Goal: Task Accomplishment & Management: Use online tool/utility

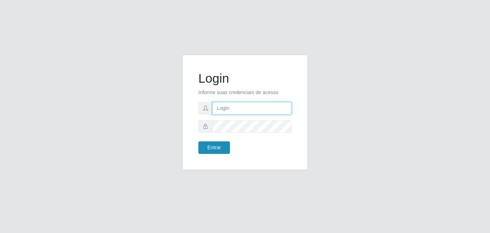
type input "[EMAIL_ADDRESS][DOMAIN_NAME]"
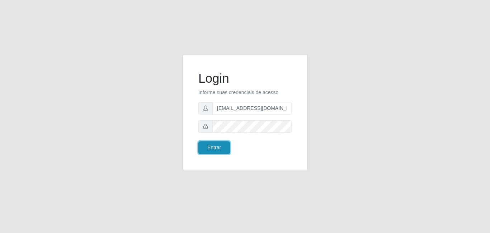
click at [225, 149] on button "Entrar" at bounding box center [214, 148] width 32 height 13
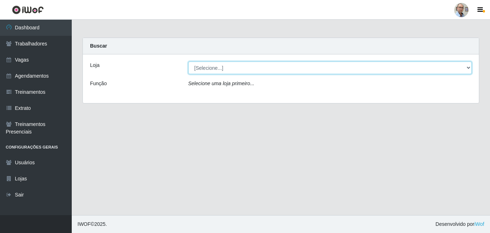
click at [469, 64] on select "[Selecione...] Mar Vermelho - Loja 04" at bounding box center [330, 68] width 284 height 13
select select "251"
click at [188, 62] on select "[Selecione...] Mar Vermelho - Loja 04" at bounding box center [330, 68] width 284 height 13
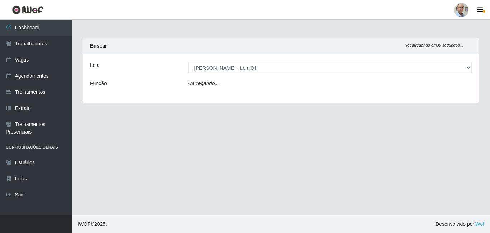
click at [254, 90] on div "Loja [Selecione...] Mar Vermelho - Loja 04 Função Carregando..." at bounding box center [281, 78] width 396 height 49
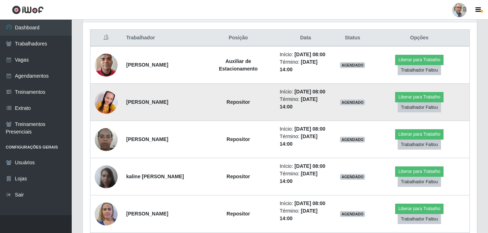
scroll to position [287, 0]
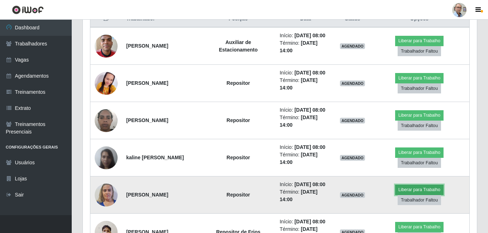
click at [423, 191] on button "Liberar para Trabalho" at bounding box center [419, 190] width 48 height 10
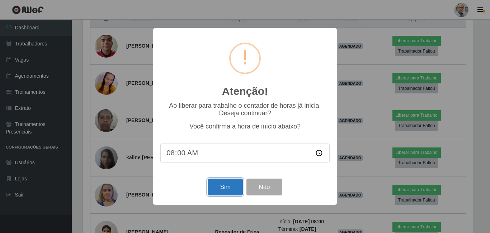
click at [222, 190] on button "Sim" at bounding box center [225, 187] width 35 height 17
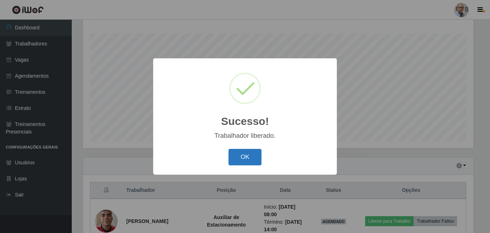
click at [252, 152] on button "OK" at bounding box center [244, 157] width 33 height 17
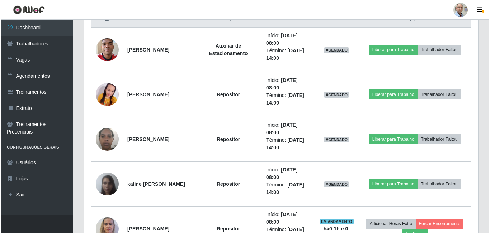
scroll to position [294, 0]
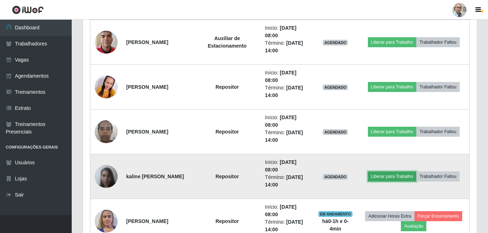
click at [391, 178] on button "Liberar para Trabalho" at bounding box center [392, 177] width 48 height 10
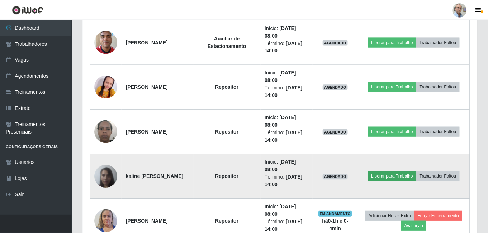
scroll to position [149, 390]
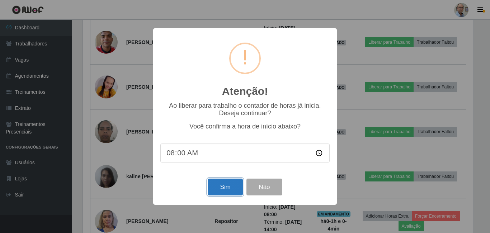
click at [234, 189] on button "Sim" at bounding box center [225, 187] width 35 height 17
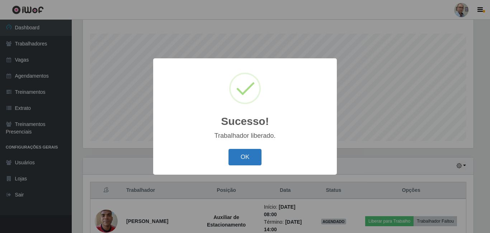
click at [249, 160] on button "OK" at bounding box center [244, 157] width 33 height 17
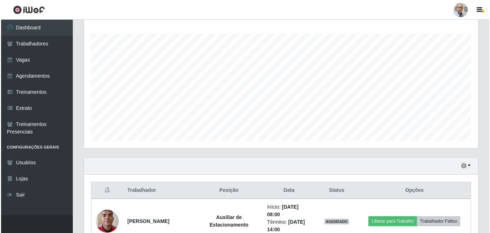
scroll to position [223, 0]
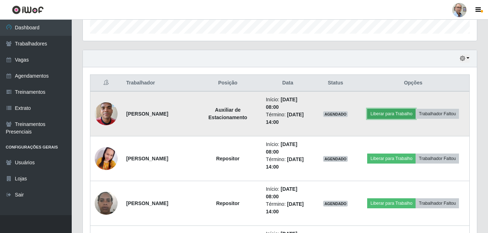
click at [393, 113] on button "Liberar para Trabalho" at bounding box center [391, 114] width 48 height 10
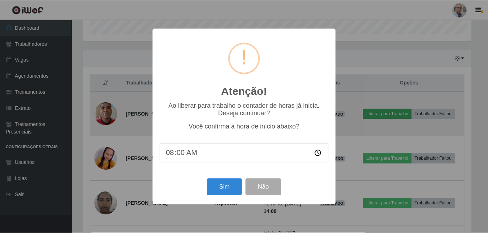
scroll to position [149, 390]
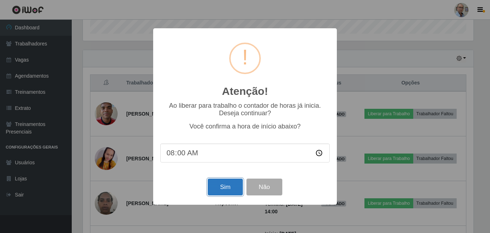
click at [224, 186] on button "Sim" at bounding box center [225, 187] width 35 height 17
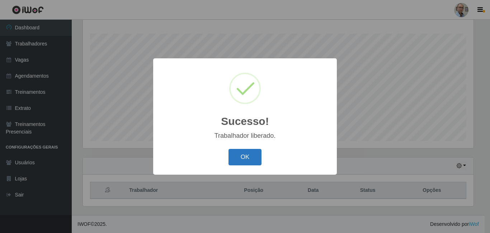
click at [254, 159] on button "OK" at bounding box center [244, 157] width 33 height 17
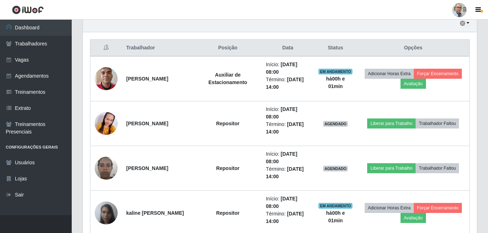
scroll to position [258, 0]
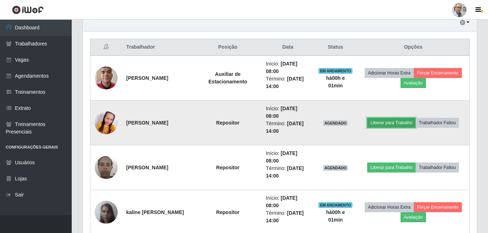
click at [389, 123] on button "Liberar para Trabalho" at bounding box center [391, 123] width 48 height 10
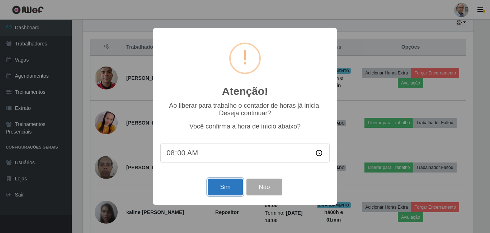
click at [228, 185] on button "Sim" at bounding box center [225, 187] width 35 height 17
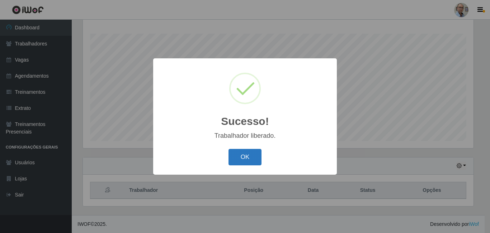
click at [243, 159] on button "OK" at bounding box center [244, 157] width 33 height 17
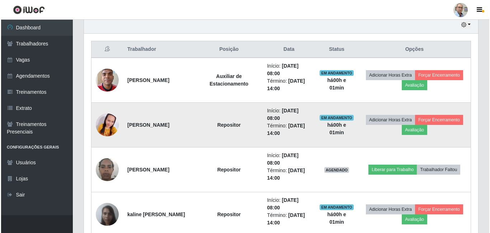
scroll to position [258, 0]
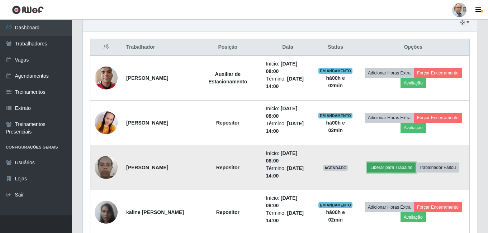
click at [387, 169] on button "Liberar para Trabalho" at bounding box center [391, 168] width 48 height 10
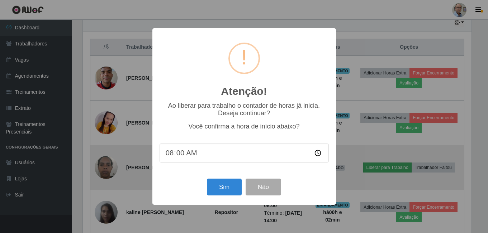
scroll to position [149, 390]
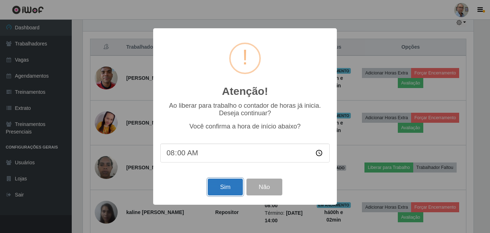
click at [233, 190] on button "Sim" at bounding box center [225, 187] width 35 height 17
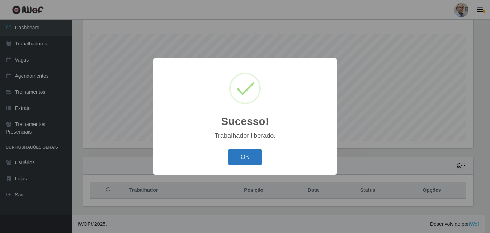
click at [241, 157] on button "OK" at bounding box center [244, 157] width 33 height 17
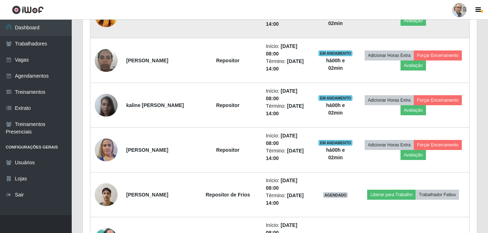
scroll to position [366, 0]
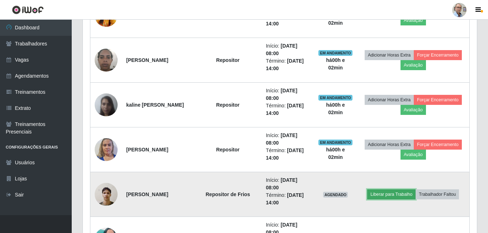
click at [381, 192] on button "Liberar para Trabalho" at bounding box center [391, 195] width 48 height 10
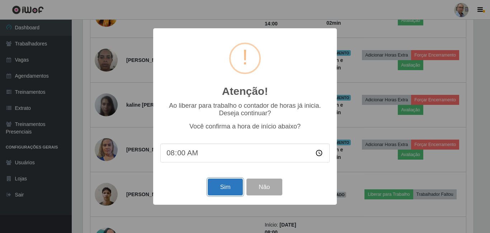
click at [228, 190] on button "Sim" at bounding box center [225, 187] width 35 height 17
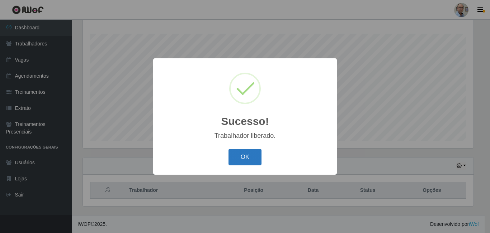
click at [244, 162] on button "OK" at bounding box center [244, 157] width 33 height 17
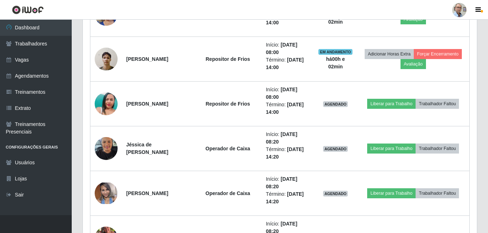
scroll to position [509, 0]
